Goal: Task Accomplishment & Management: Use online tool/utility

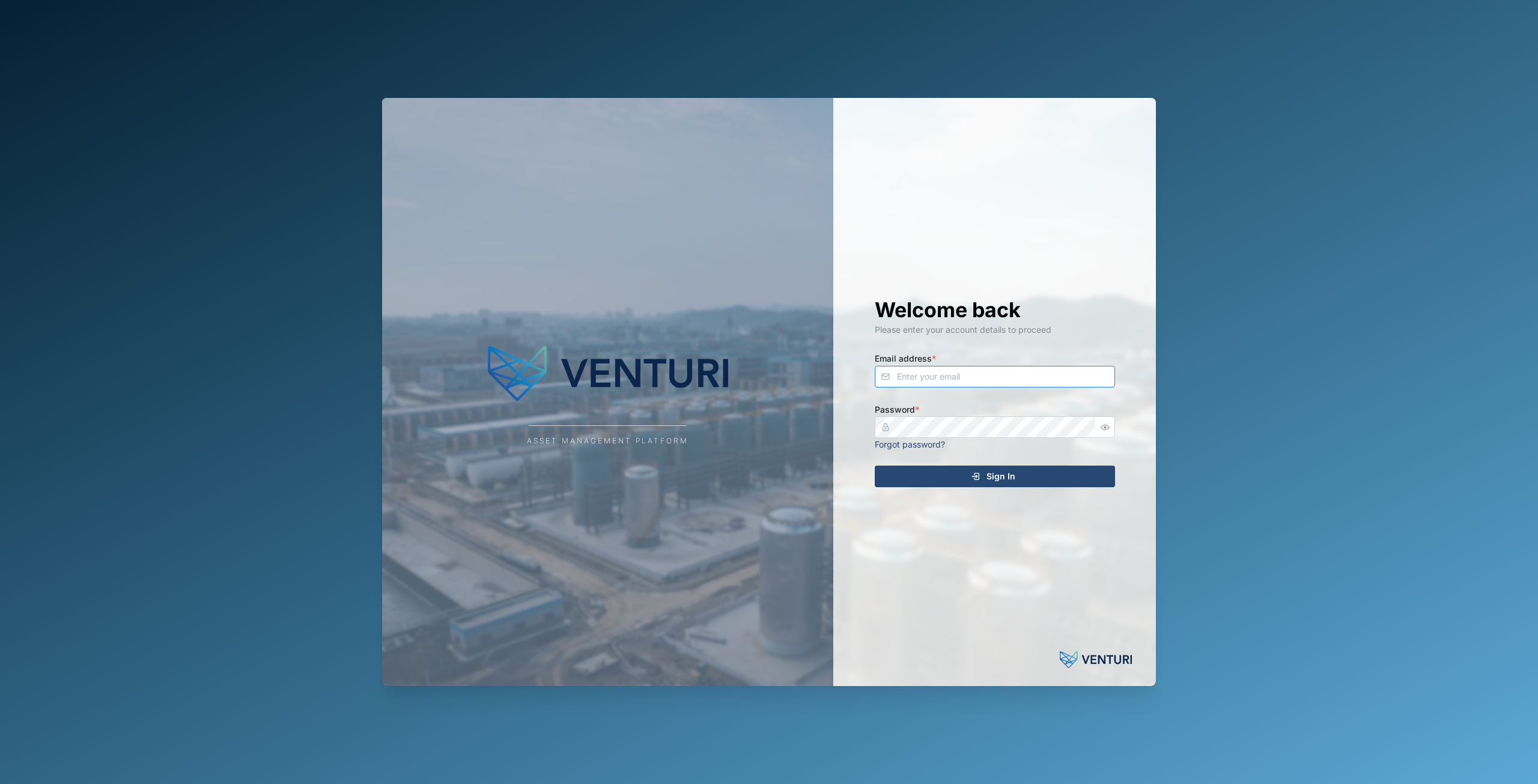
type input "[EMAIL_ADDRESS][DOMAIN_NAME]"
click at [985, 471] on div "Sign In" at bounding box center [993, 476] width 221 height 21
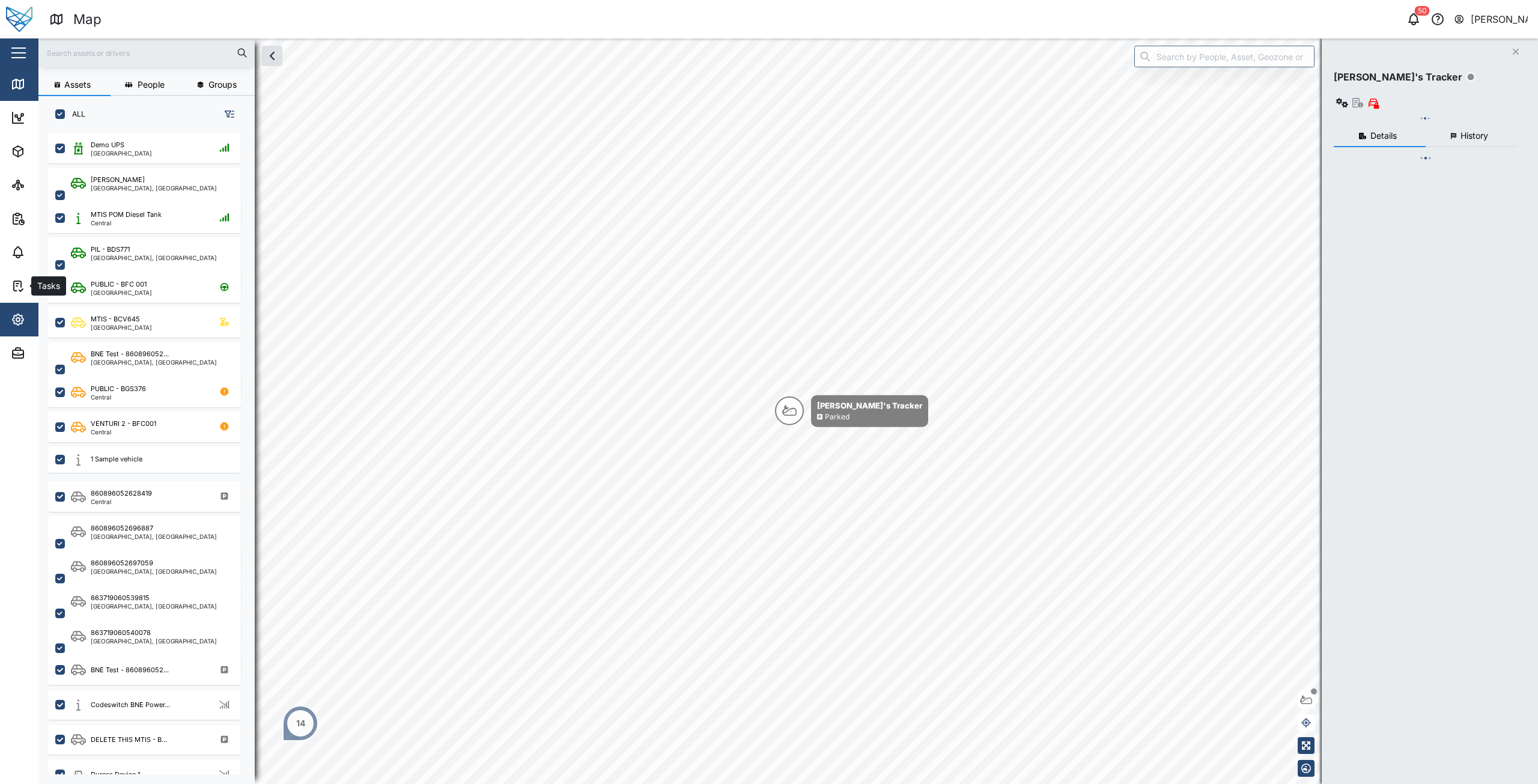
click at [16, 316] on icon "button" at bounding box center [18, 320] width 14 height 14
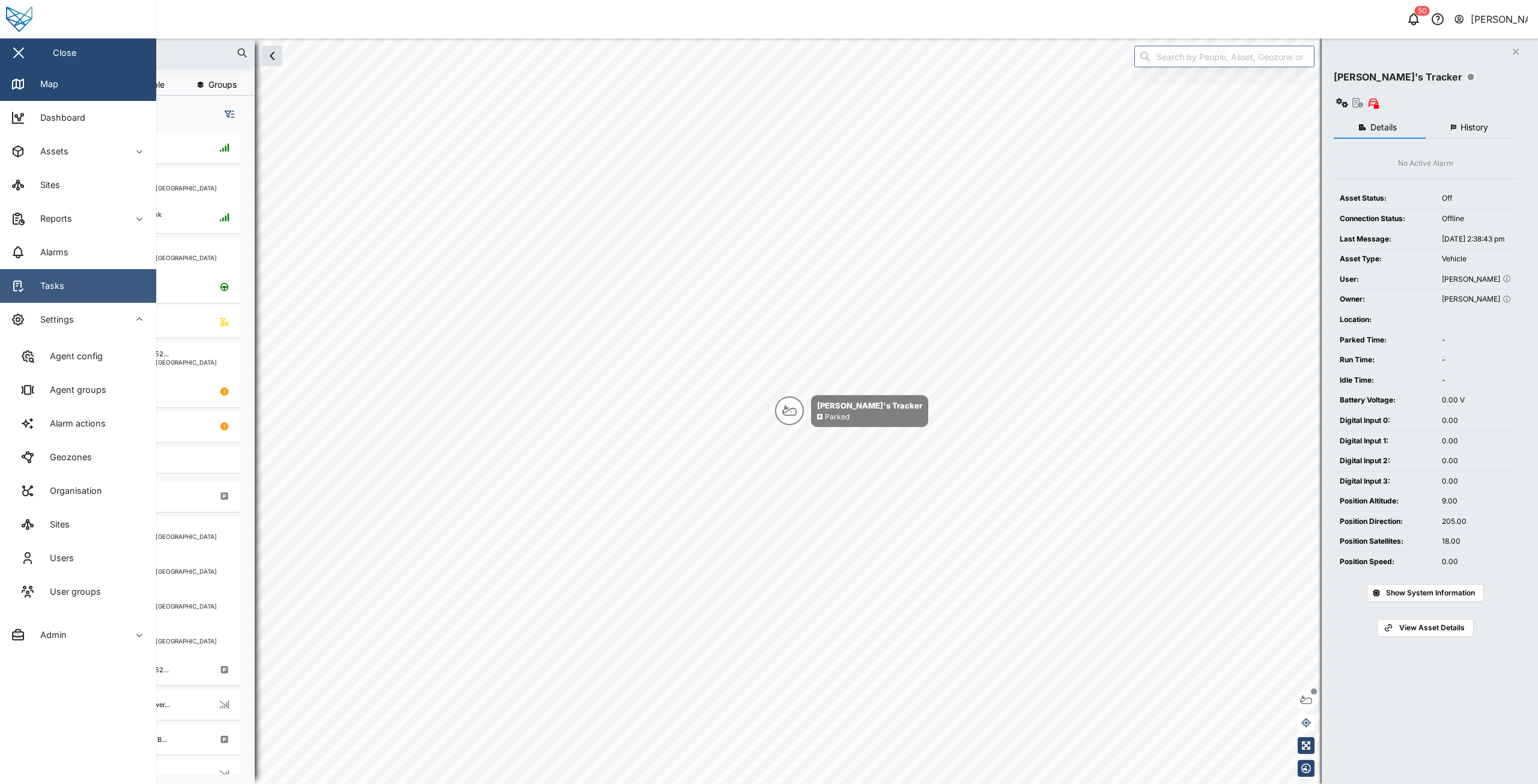
click at [20, 288] on icon at bounding box center [18, 286] width 14 height 14
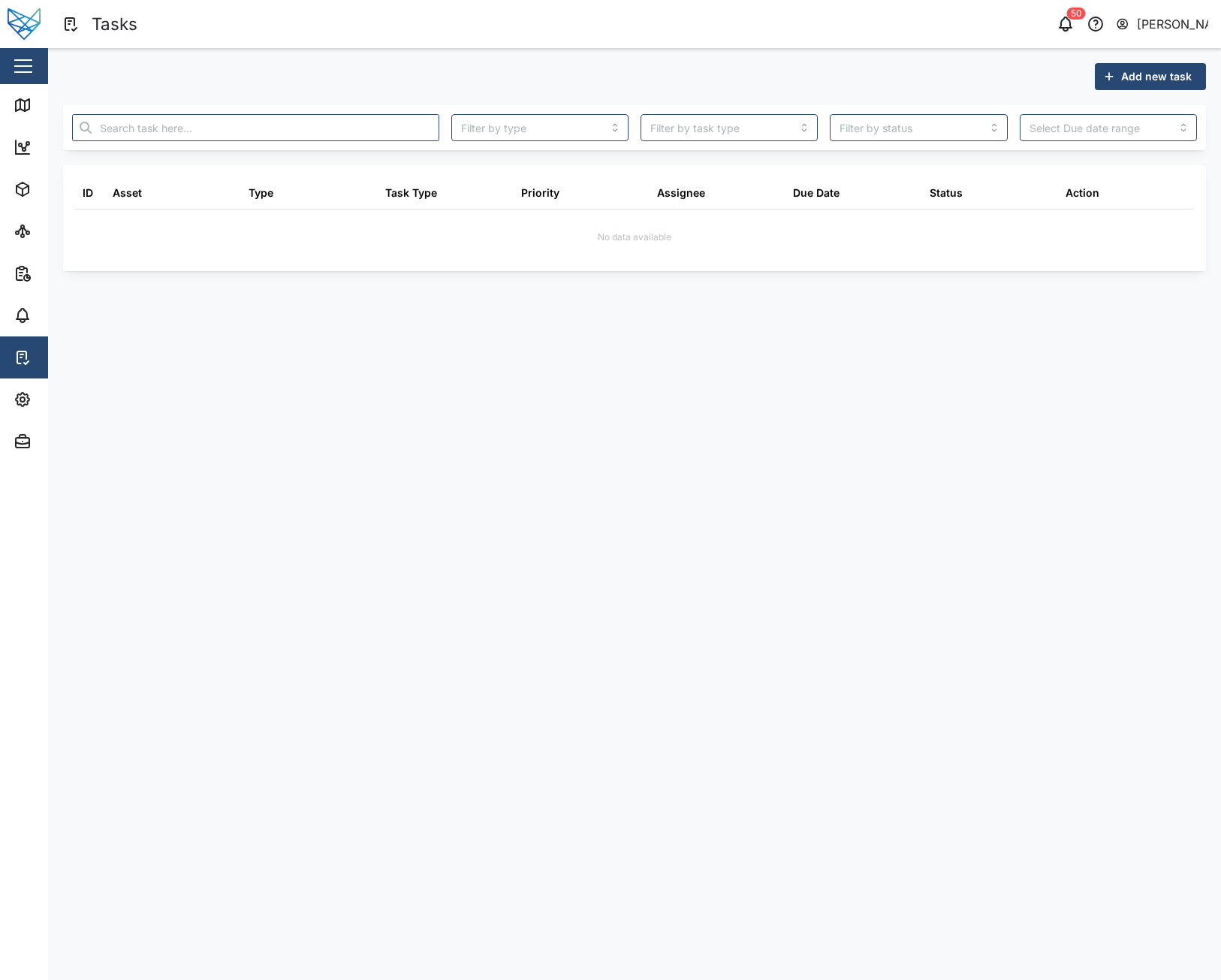
click at [912, 298] on main "Add new task ID Asset Type Task Type Priority Assignee Due Date Status Action N…" at bounding box center [634, 513] width 1173 height 932
click at [531, 126] on input "search" at bounding box center [540, 127] width 177 height 27
click at [582, 151] on div "Add new task GENSET ID Asset Type Task Type Priority Assignee Due Date Status A…" at bounding box center [634, 167] width 1143 height 208
click at [582, 141] on input "GENSET" at bounding box center [540, 127] width 177 height 27
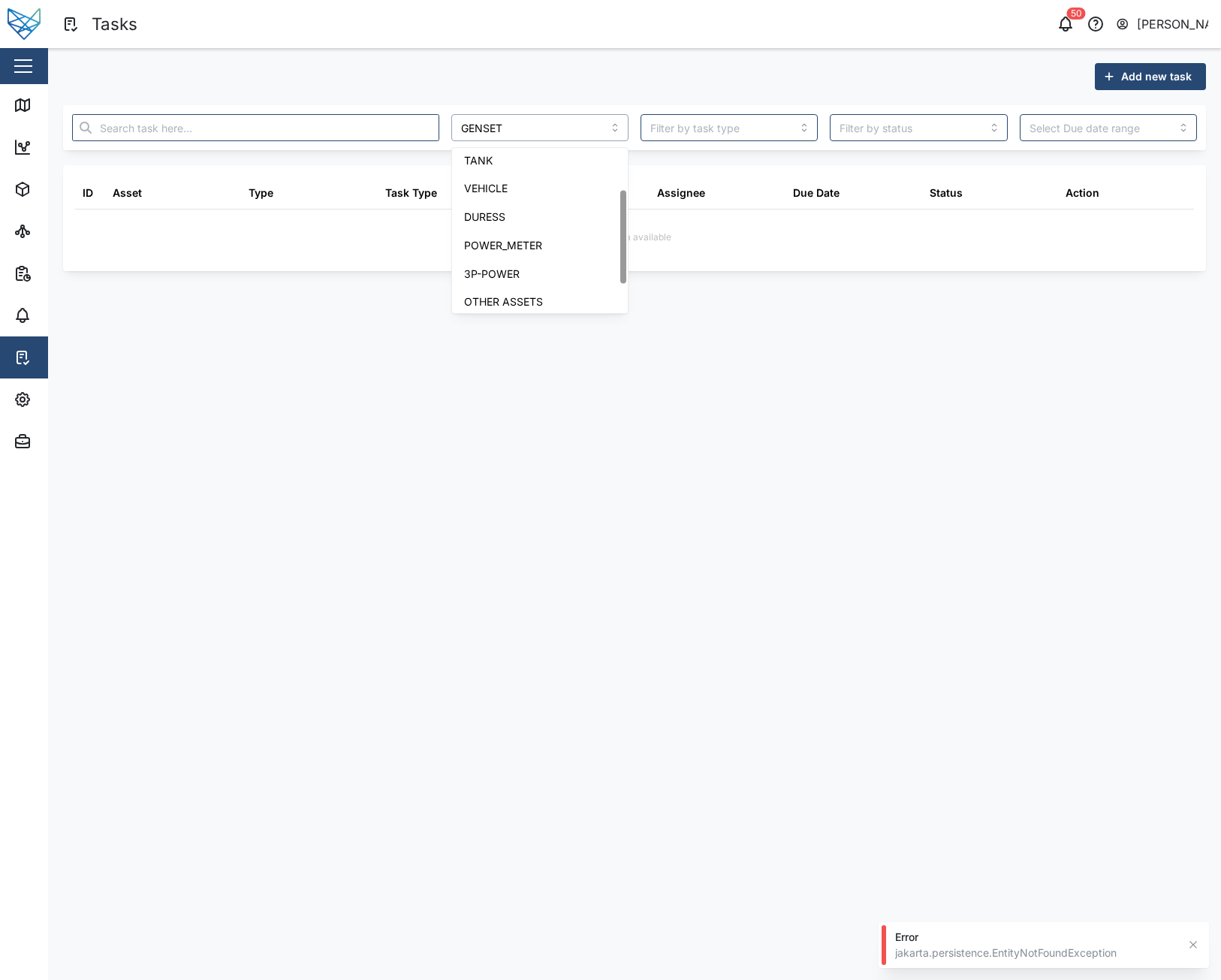
scroll to position [124, 0]
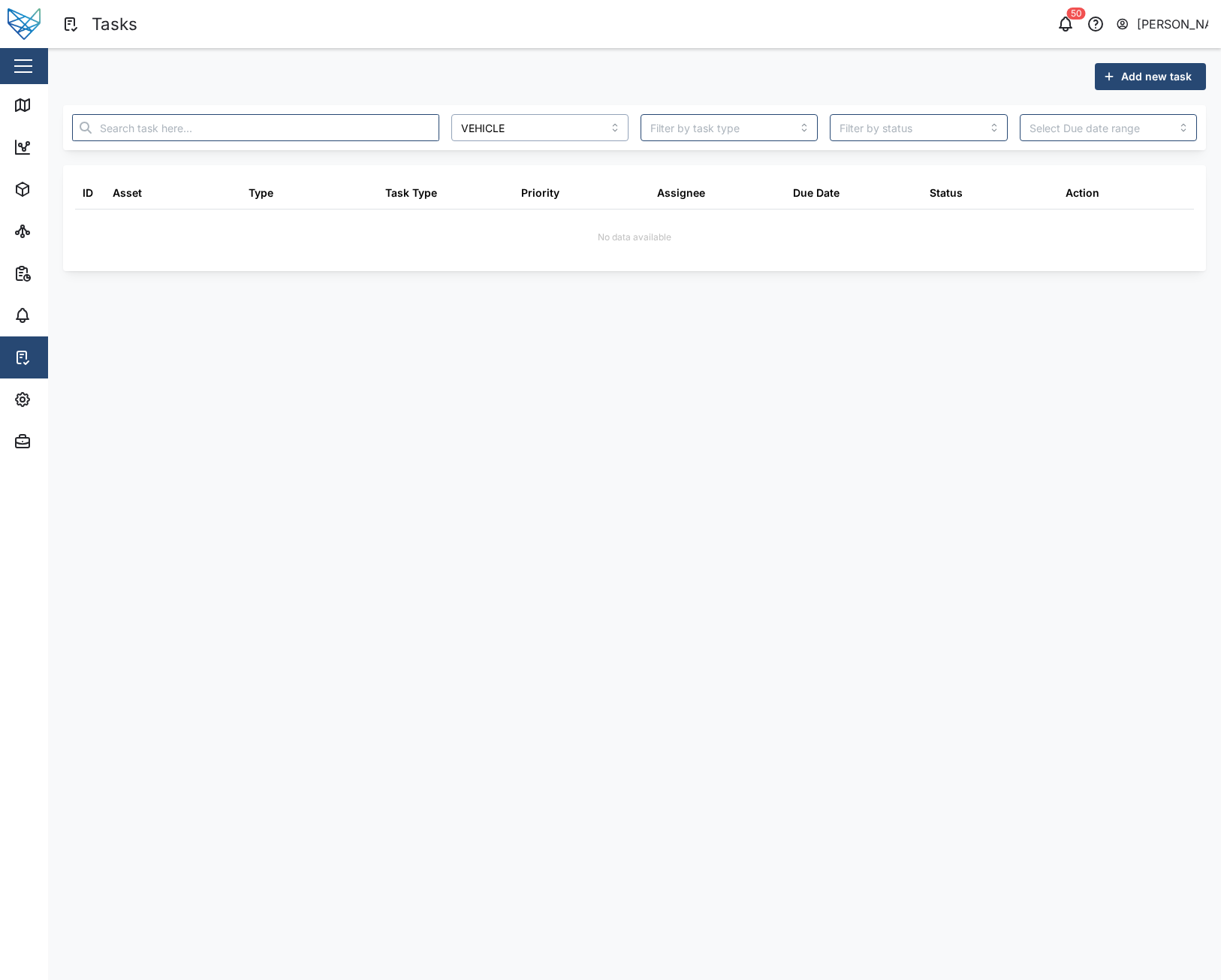
click at [563, 135] on input "VEHICLE" at bounding box center [540, 127] width 177 height 27
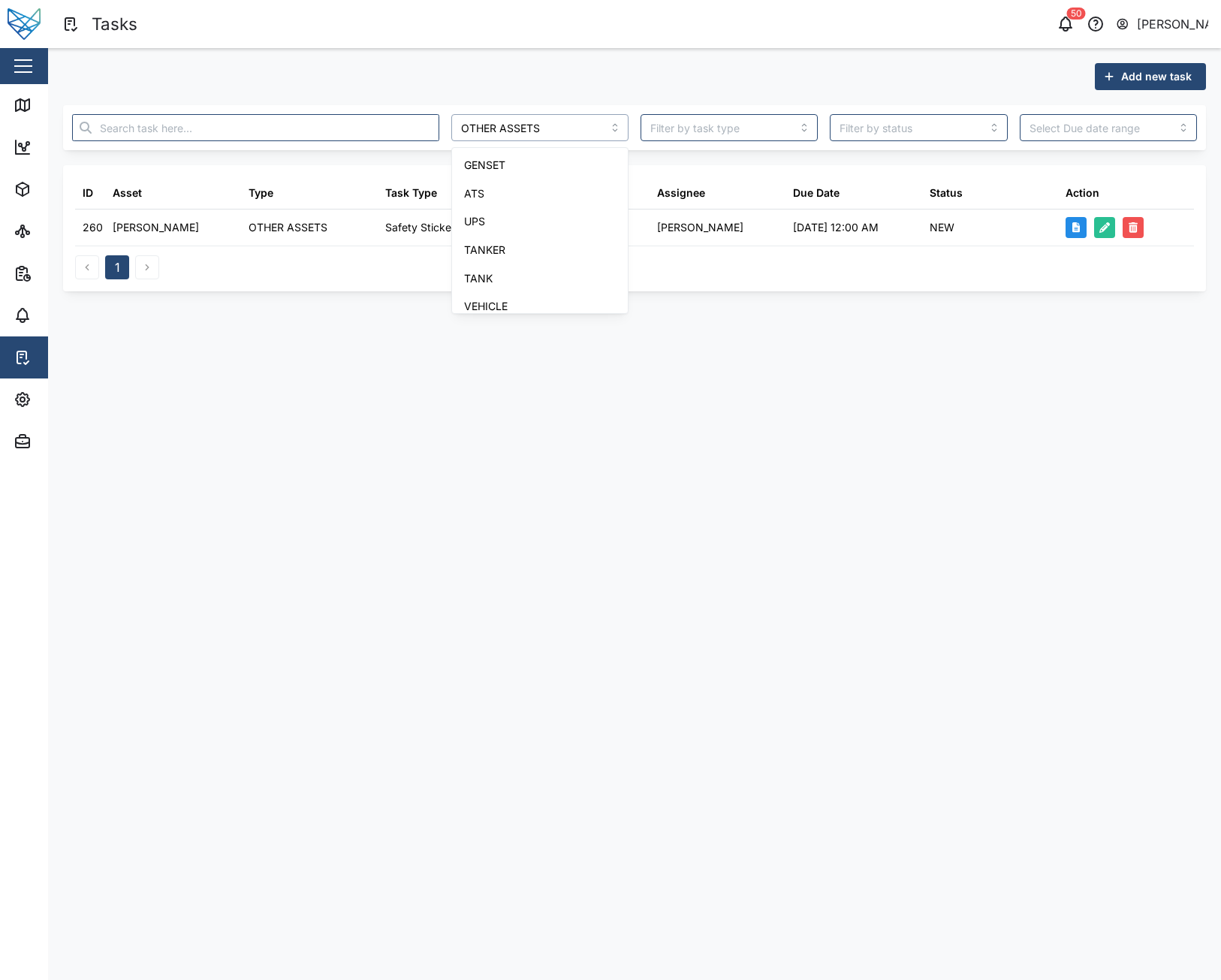
click at [528, 134] on input "OTHER ASSETS" at bounding box center [540, 127] width 177 height 27
click at [598, 130] on input "3P-POWER" at bounding box center [540, 127] width 177 height 27
type input "OTHER ASSETS"
click at [794, 334] on main "Add new task OTHER ASSETS ID Asset Type Task Type Priority Assignee Due Date St…" at bounding box center [634, 513] width 1173 height 932
click at [1096, 114] on input "search" at bounding box center [1108, 127] width 177 height 27
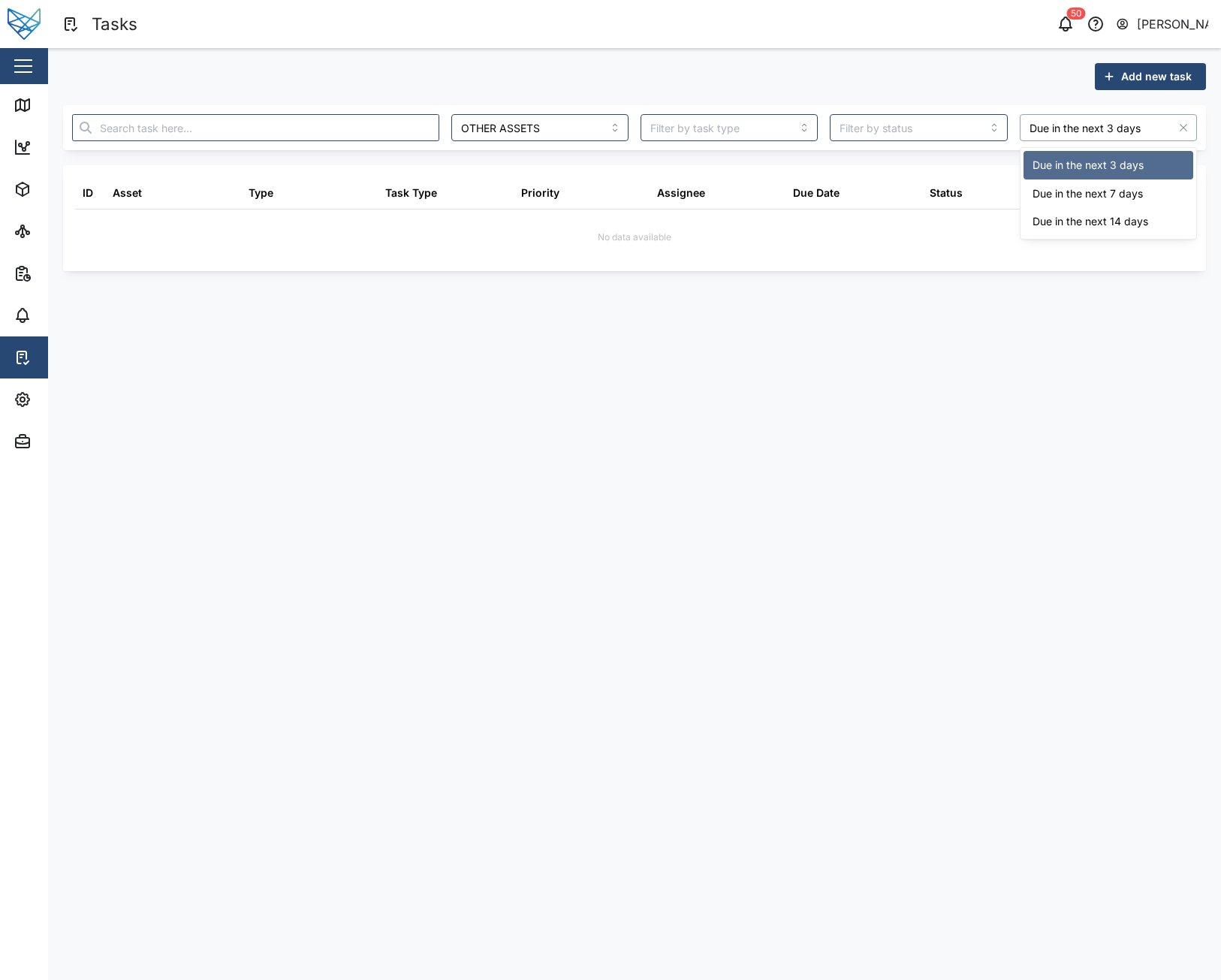
click at [1084, 138] on input "Due in the next 3 days" at bounding box center [1108, 127] width 177 height 27
click at [1078, 135] on input "Due in the next 7 days" at bounding box center [1108, 127] width 177 height 27
type input "Due in the next 14 days"
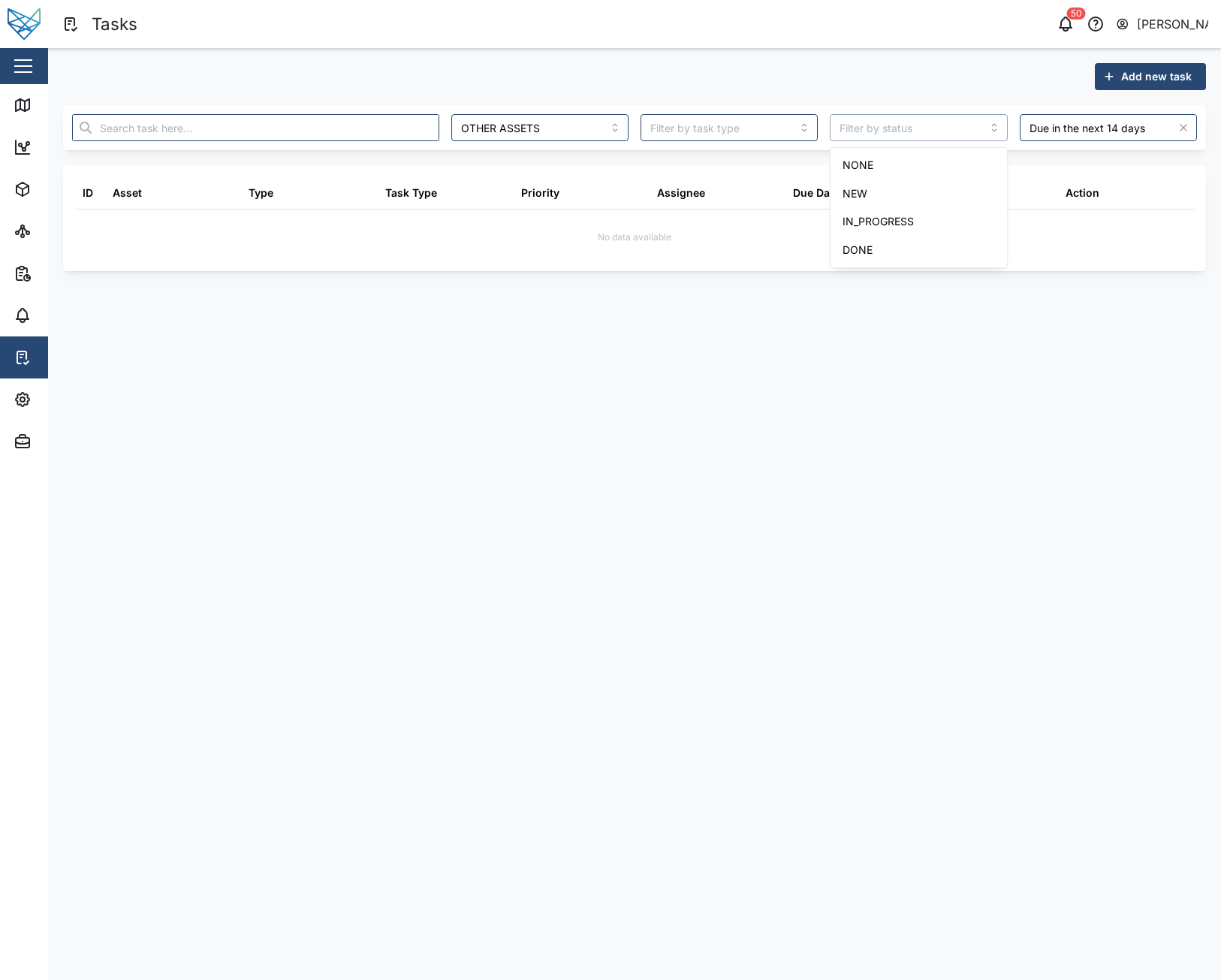
click at [919, 127] on input "search" at bounding box center [917, 127] width 177 height 27
type input "NEW"
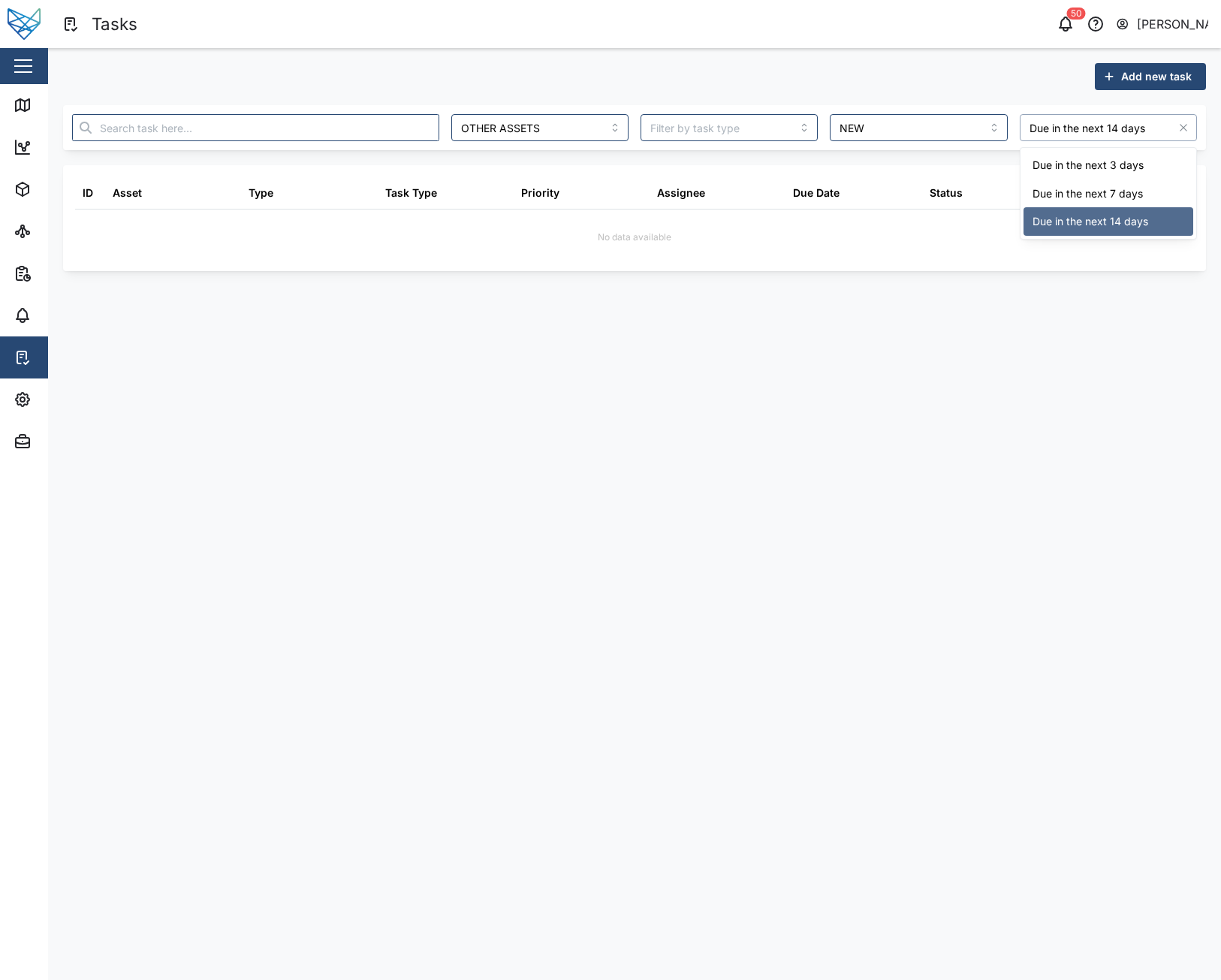
click at [1086, 136] on input "Due in the next 14 days" at bounding box center [1108, 127] width 177 height 27
click at [1186, 129] on icon "button" at bounding box center [1183, 128] width 12 height 12
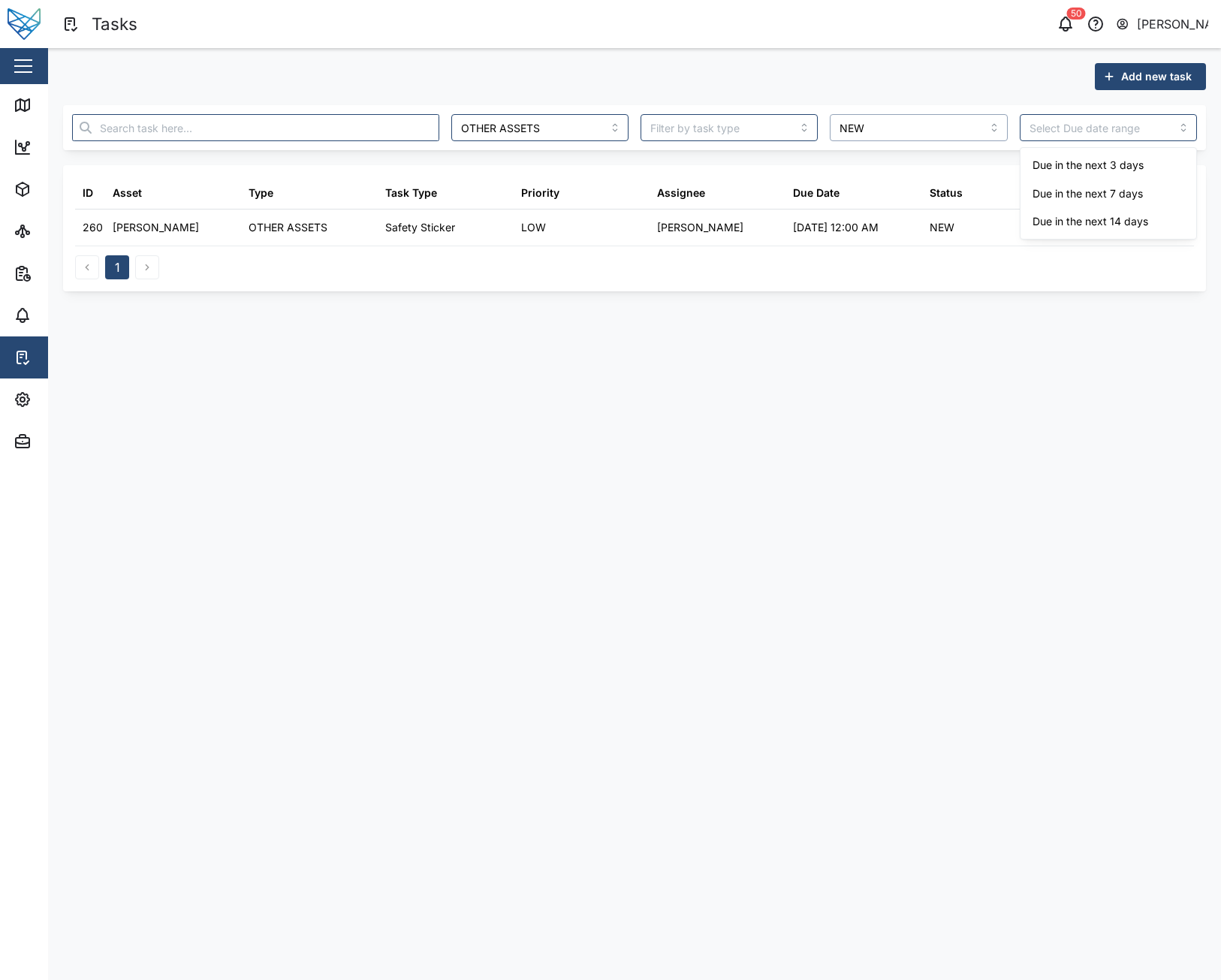
click at [959, 132] on input "NEW" at bounding box center [917, 127] width 177 height 27
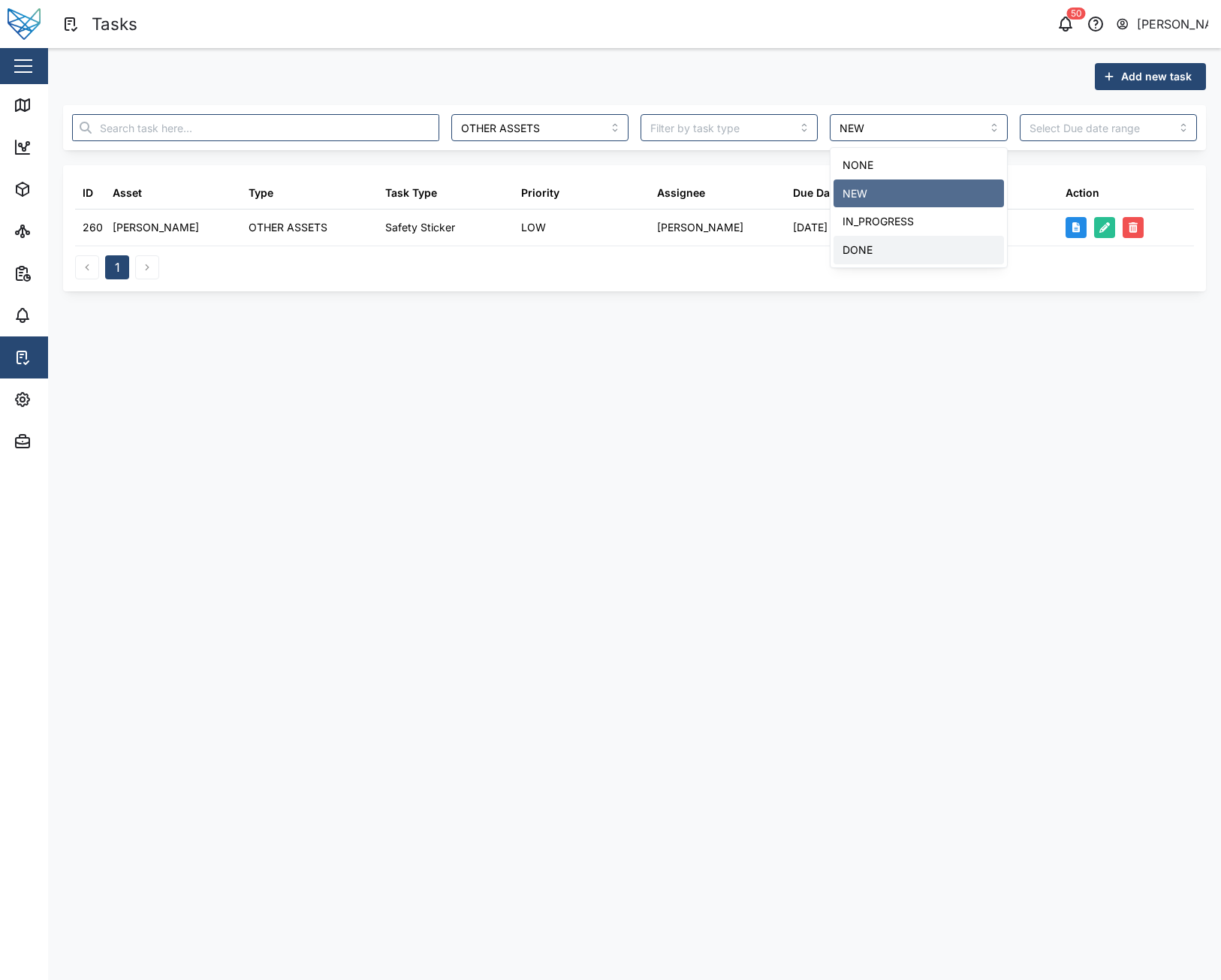
click at [926, 304] on div "Add new task OTHER ASSETS NEW ID Asset Type Task Type Priority Assignee Due Dat…" at bounding box center [634, 177] width 1173 height 259
